Goal: Task Accomplishment & Management: Manage account settings

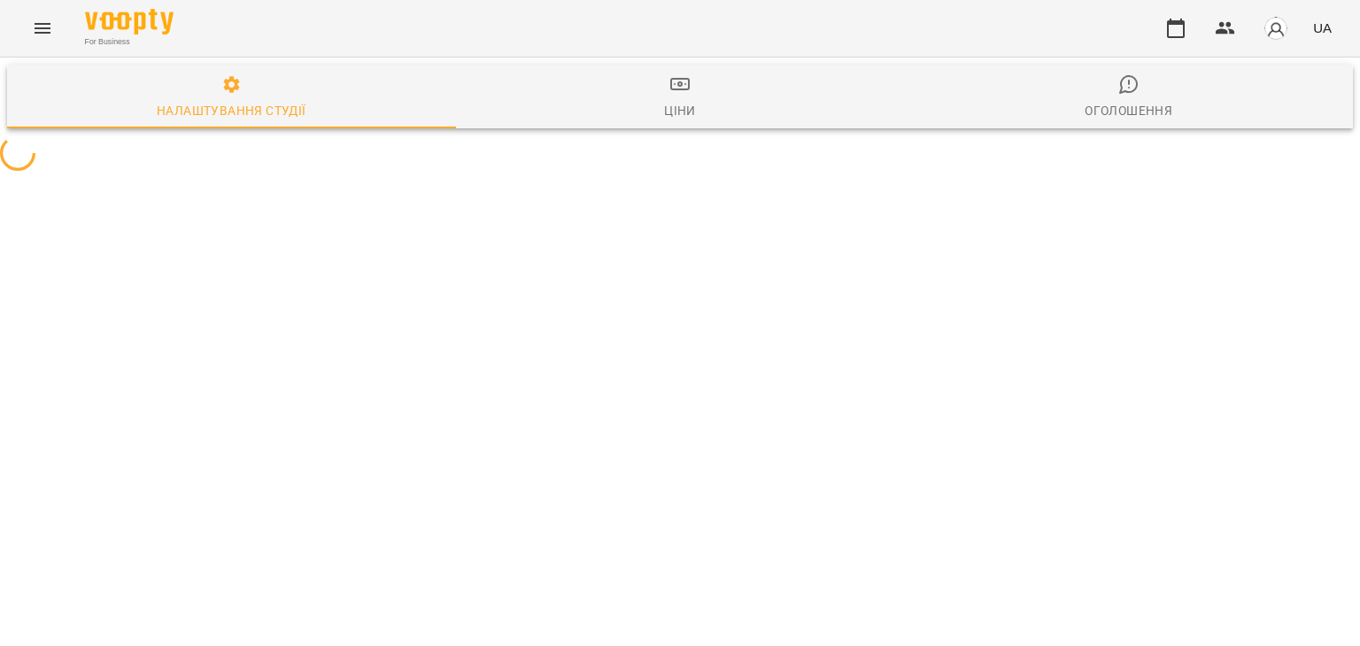
select select "**"
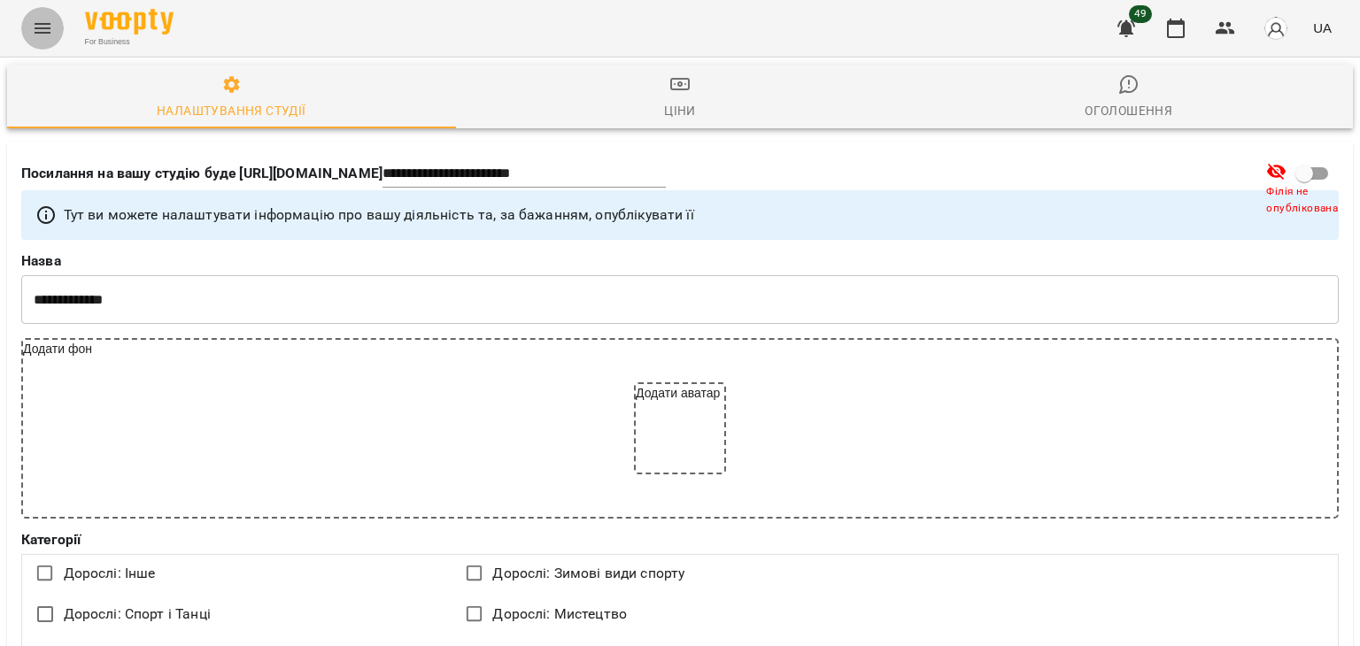
click at [35, 25] on icon "Menu" at bounding box center [42, 28] width 21 height 21
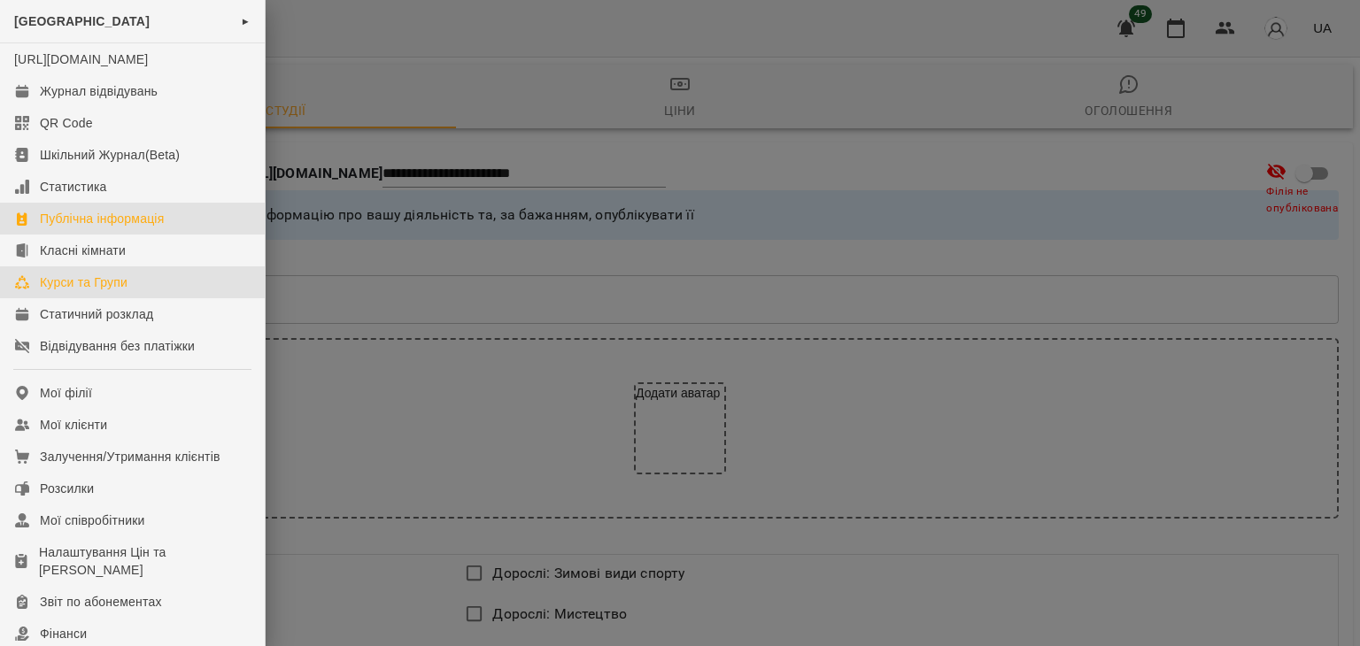
click at [113, 291] on div "Курси та Групи" at bounding box center [84, 283] width 88 height 18
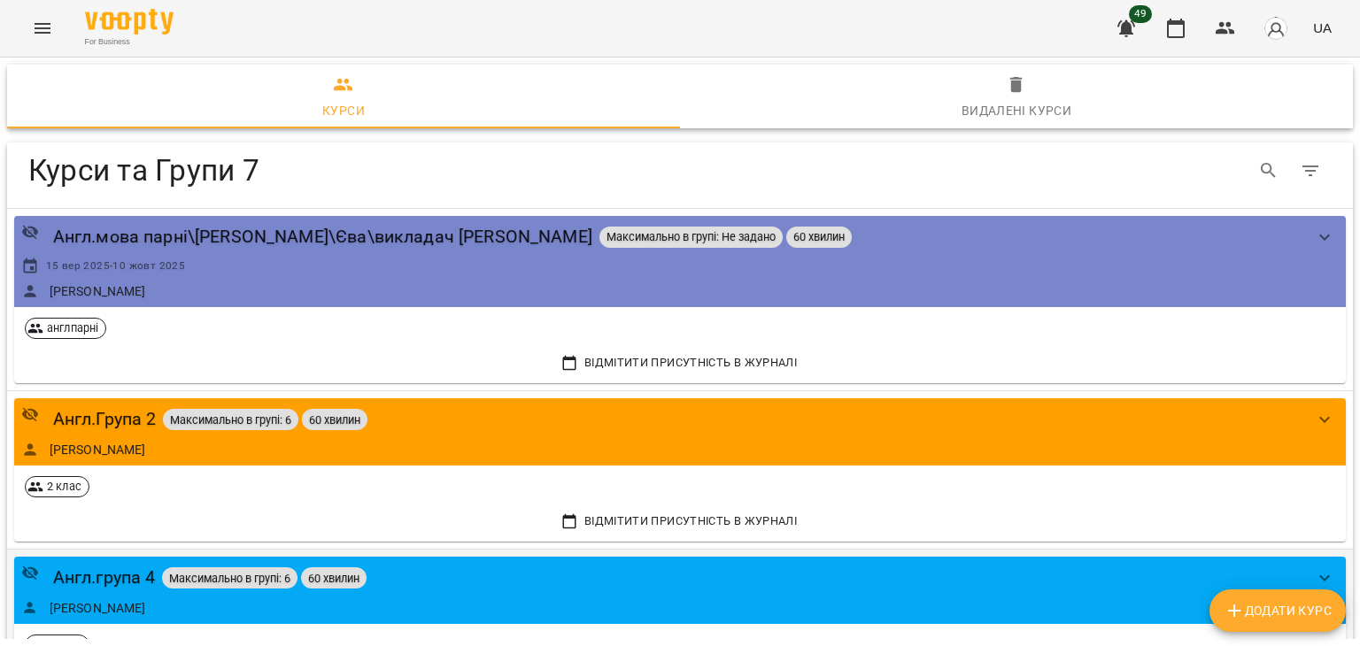
click at [398, 592] on div "Англ.група 4 Максимально в групі: 6 60 хвилин [PERSON_NAME]" at bounding box center [662, 590] width 1282 height 52
click at [94, 584] on div "Англ.група 4" at bounding box center [104, 577] width 103 height 27
click at [999, 489] on div "2 клас" at bounding box center [680, 486] width 1325 height 35
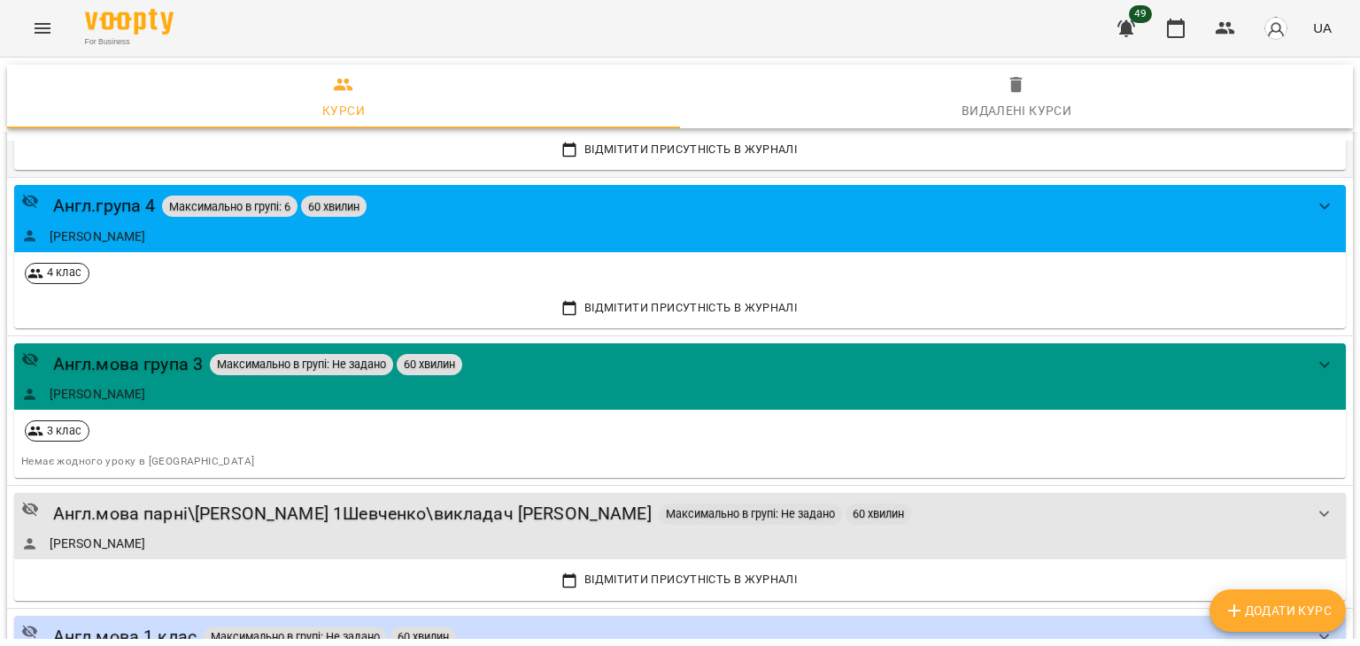
scroll to position [425, 0]
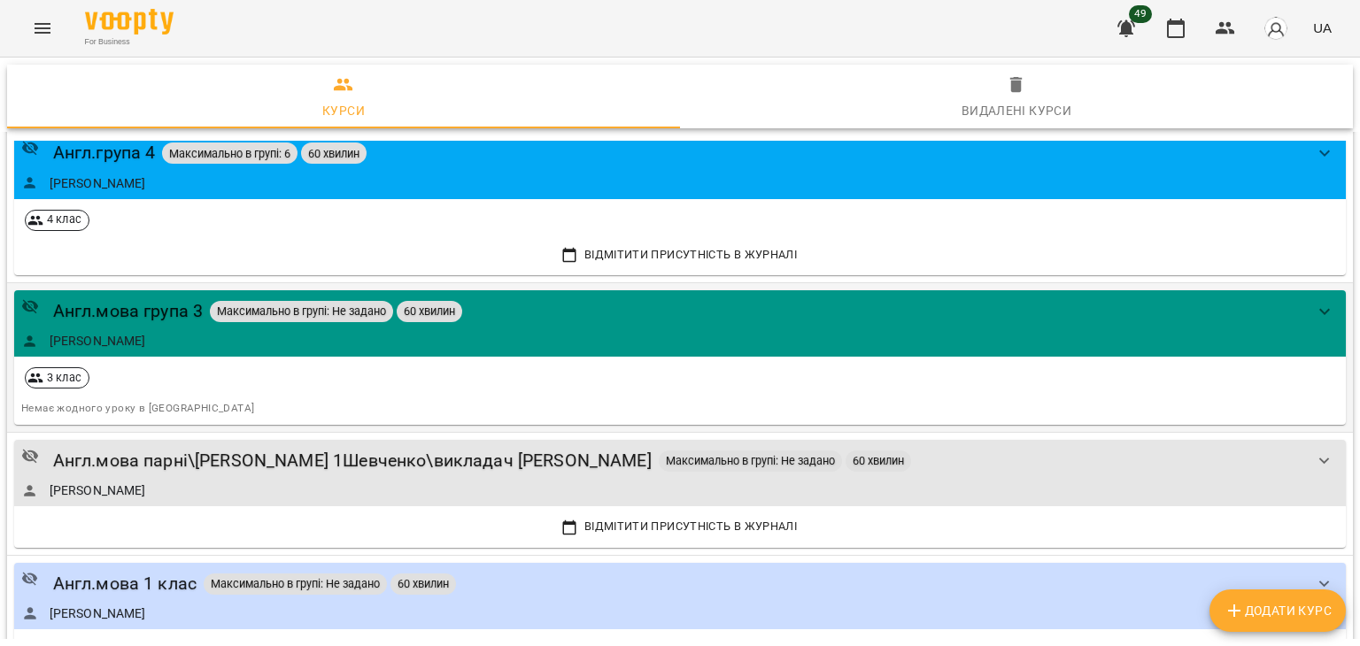
click at [546, 310] on div "Англ.мова група 3 Максимально в групі: Не задано 60 хвилин" at bounding box center [662, 311] width 1282 height 27
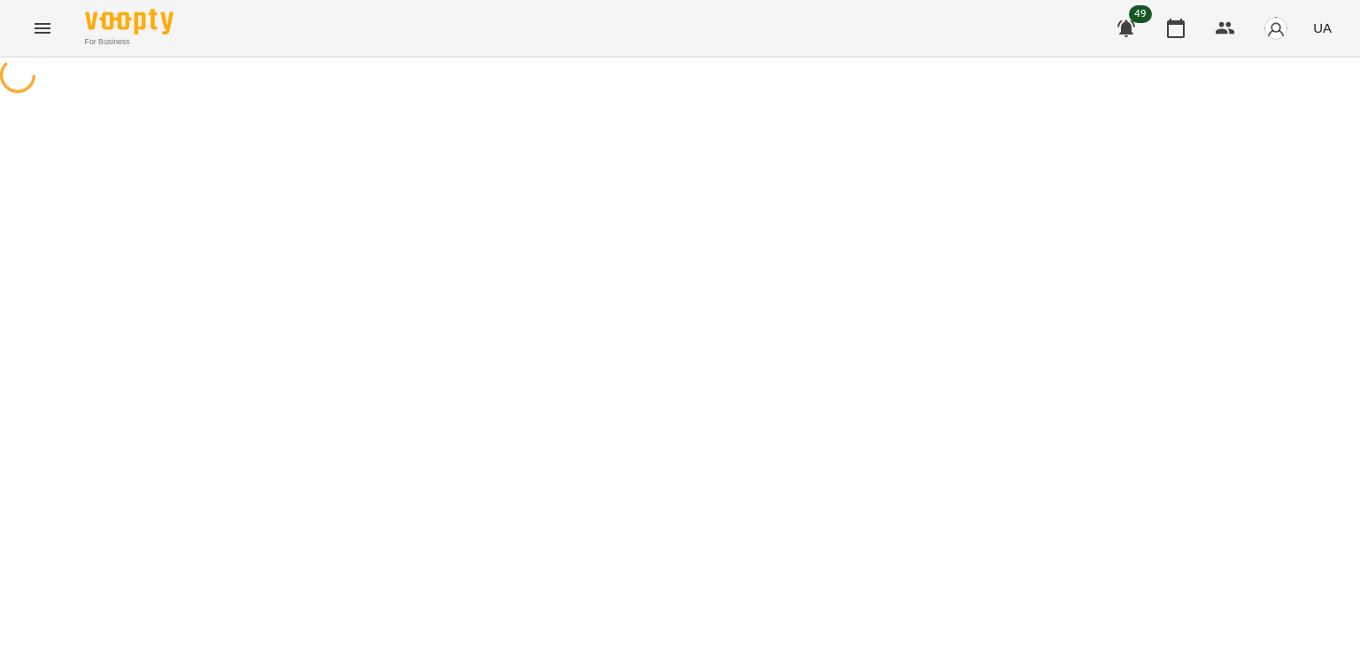
click at [546, 97] on div at bounding box center [680, 78] width 1360 height 40
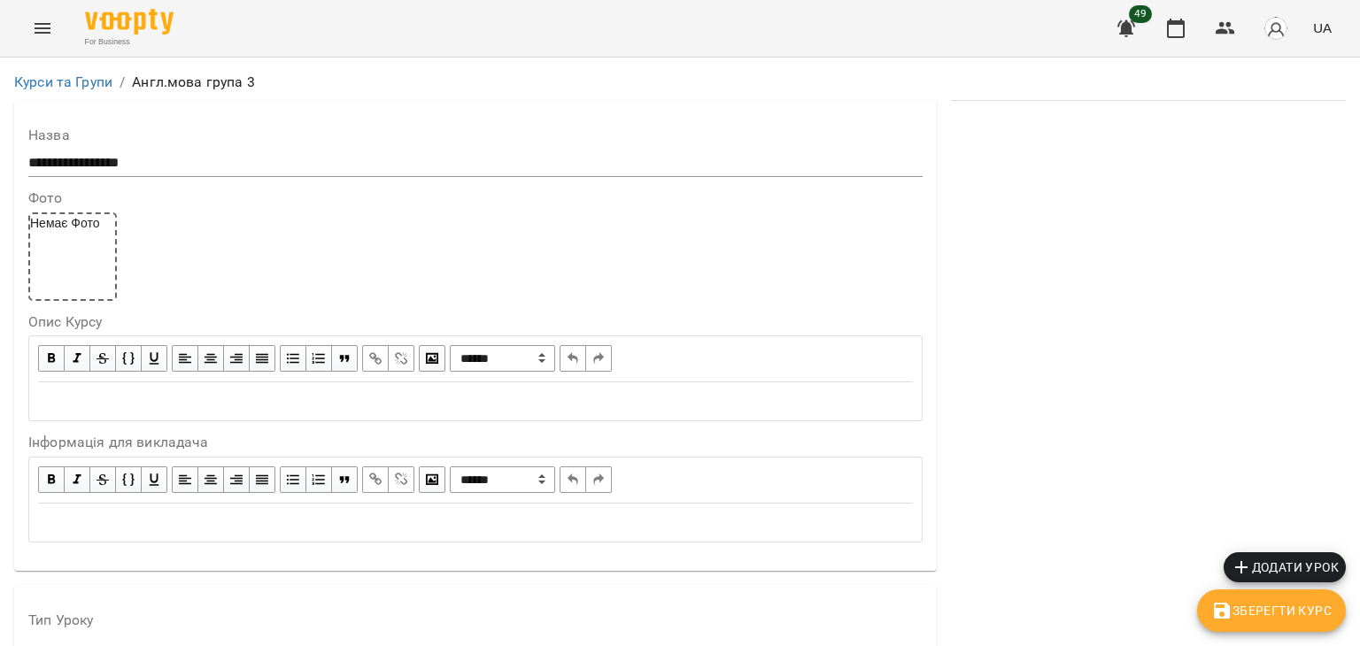
scroll to position [1321, 0]
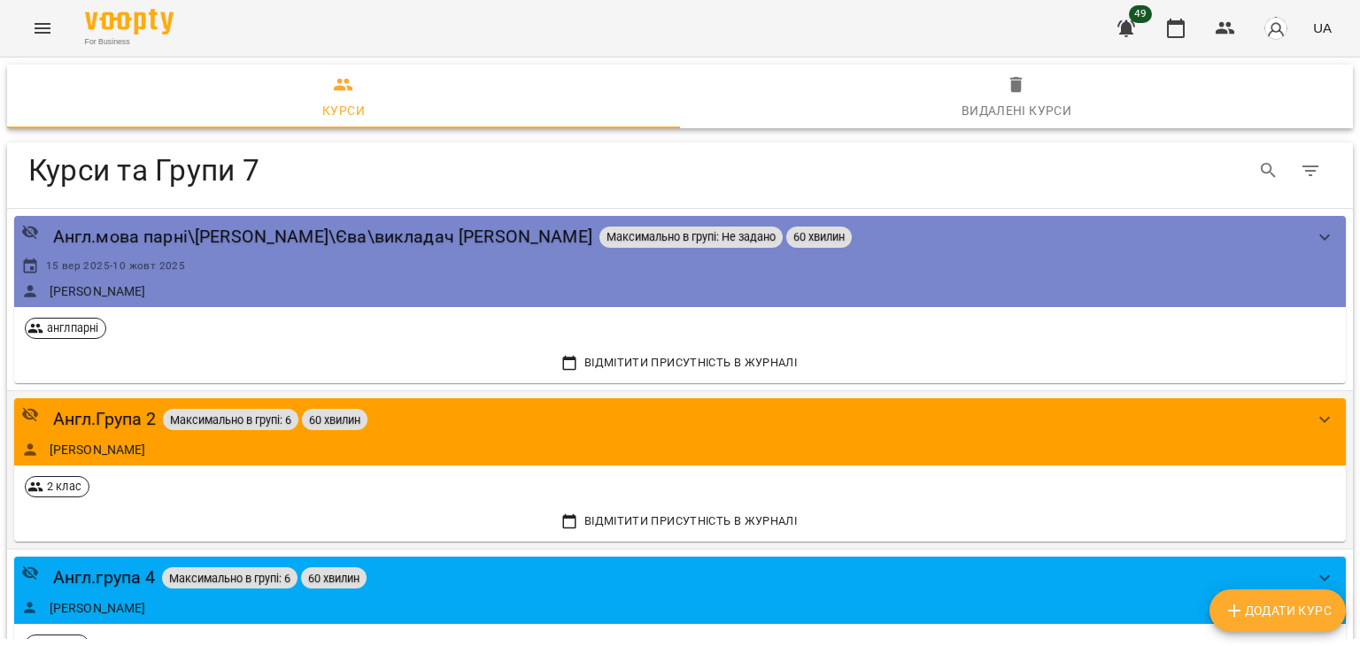
click at [662, 409] on div "Англ.Група 2 Максимально в групі: 6 60 хвилин" at bounding box center [662, 419] width 1282 height 27
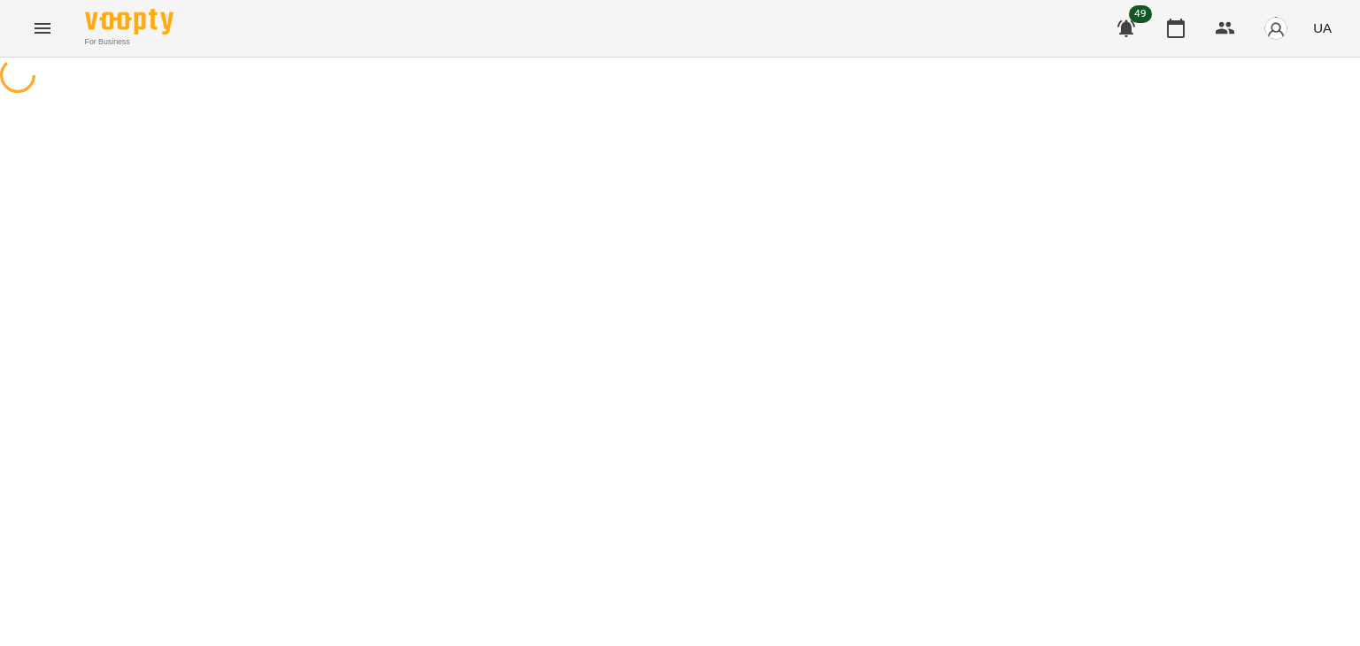
click at [662, 97] on div at bounding box center [680, 78] width 1360 height 40
